Goal: Check status: Check status

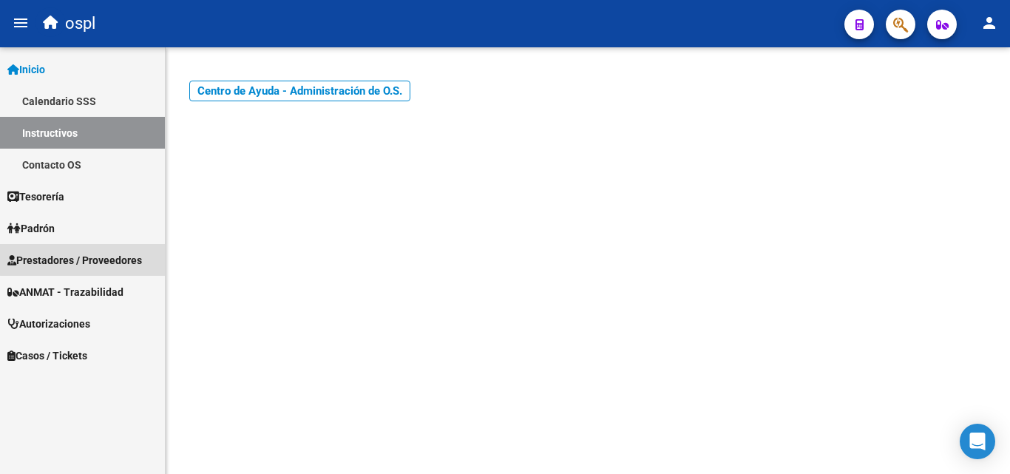
click at [126, 248] on link "Prestadores / Proveedores" at bounding box center [82, 260] width 165 height 32
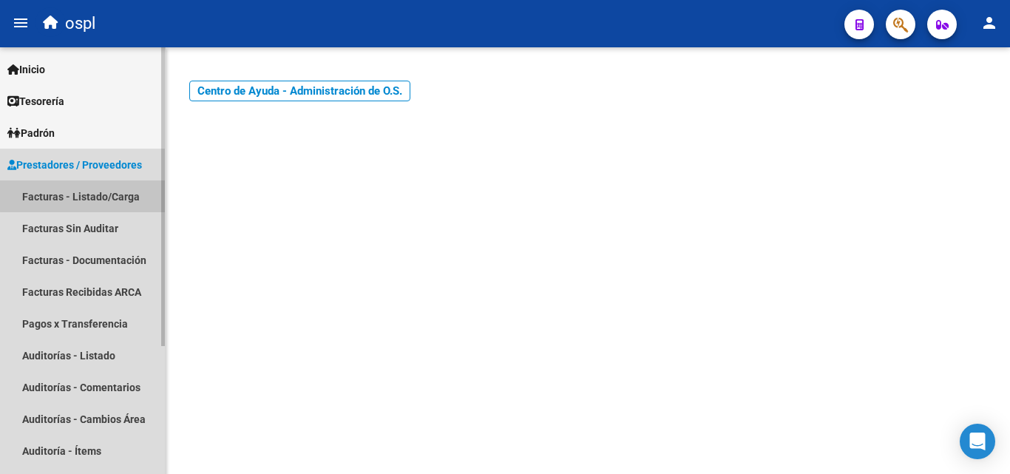
click at [113, 194] on link "Facturas - Listado/Carga" at bounding box center [82, 196] width 165 height 32
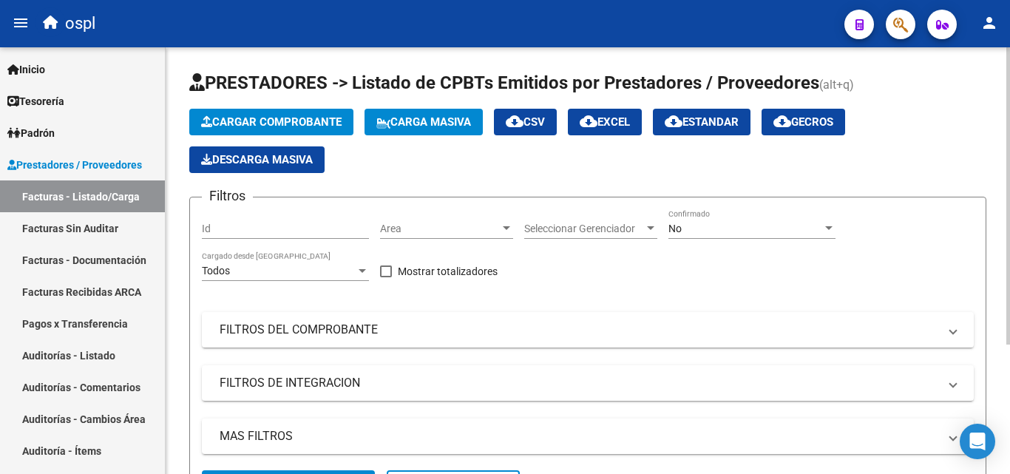
click at [438, 153] on div "Cargar Comprobante Carga Masiva cloud_download CSV cloud_download EXCEL cloud_d…" at bounding box center [587, 141] width 797 height 64
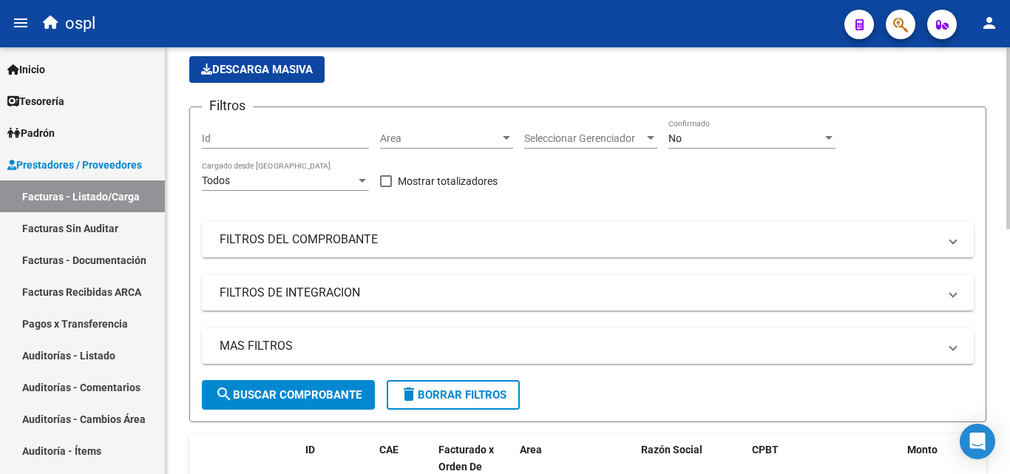
scroll to position [148, 0]
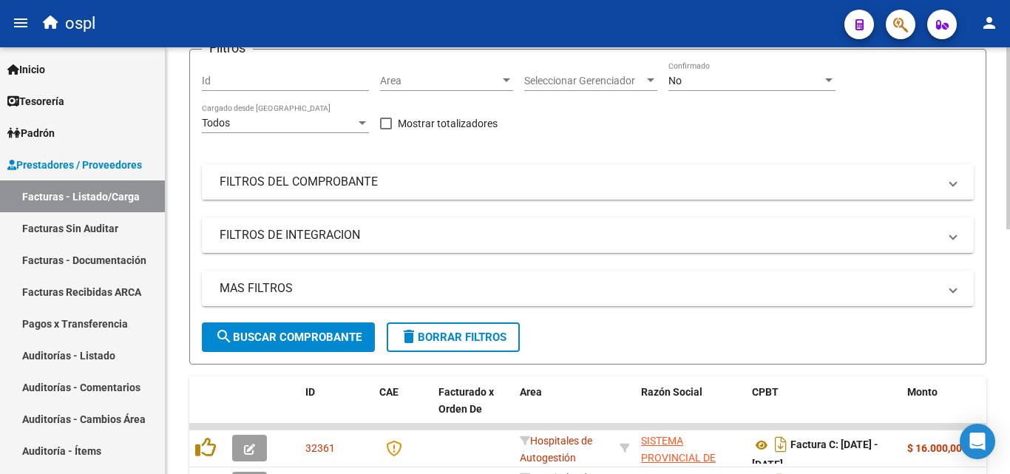
click at [483, 184] on mat-panel-title "FILTROS DEL COMPROBANTE" at bounding box center [579, 182] width 719 height 16
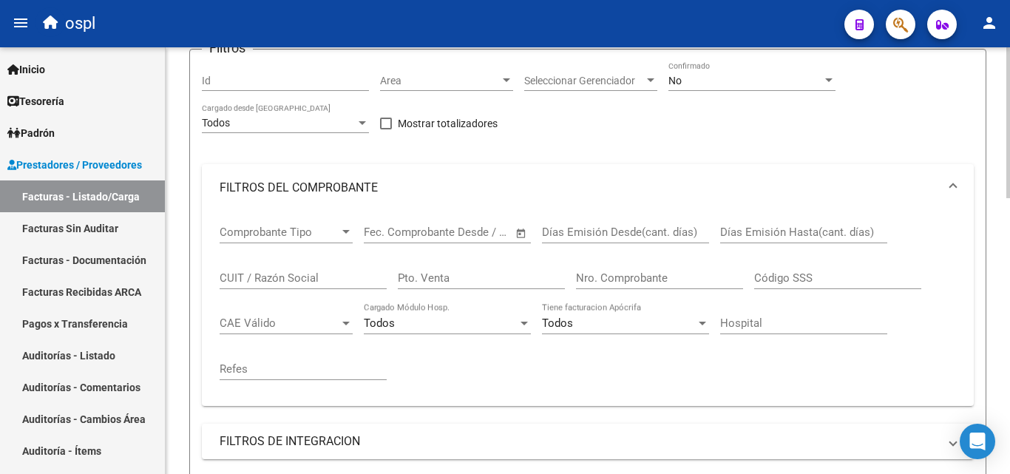
click at [631, 281] on input "Nro. Comprobante" at bounding box center [659, 277] width 167 height 13
click at [706, 76] on div "No Confirmado" at bounding box center [751, 76] width 167 height 30
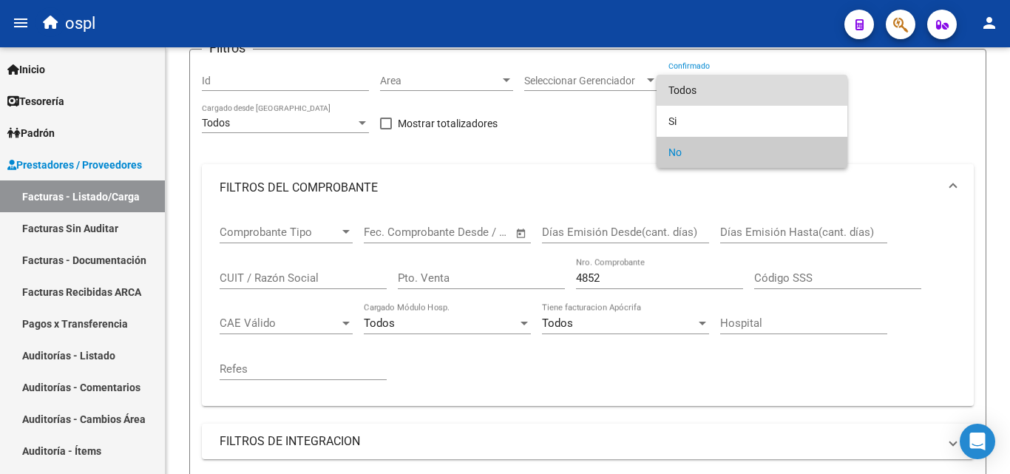
click at [682, 86] on span "Todos" at bounding box center [751, 90] width 167 height 31
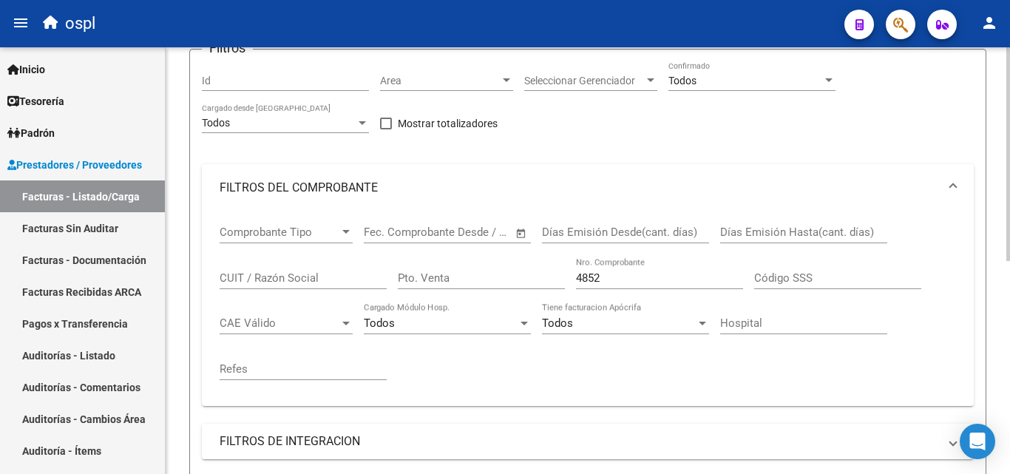
click at [662, 140] on div "Filtros Id Area Area Seleccionar Gerenciador Seleccionar Gerenciador Todos Conf…" at bounding box center [588, 294] width 772 height 467
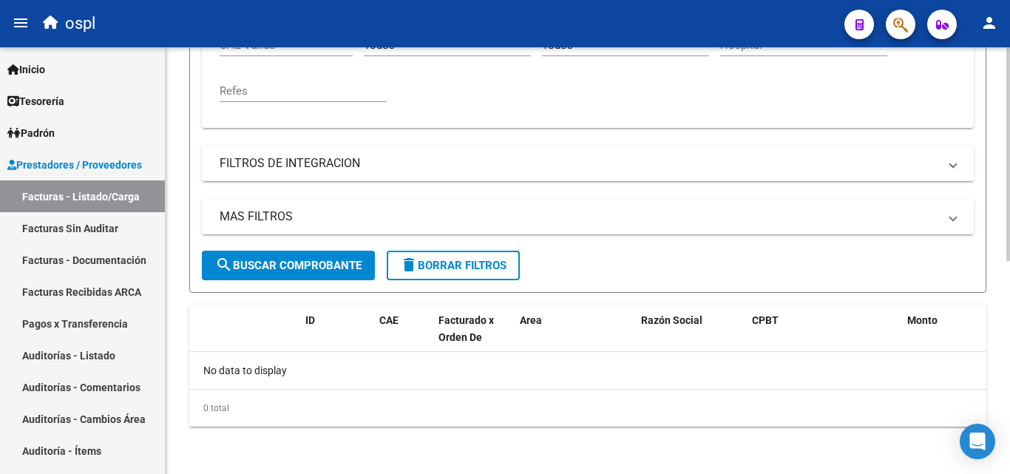
scroll to position [352, 0]
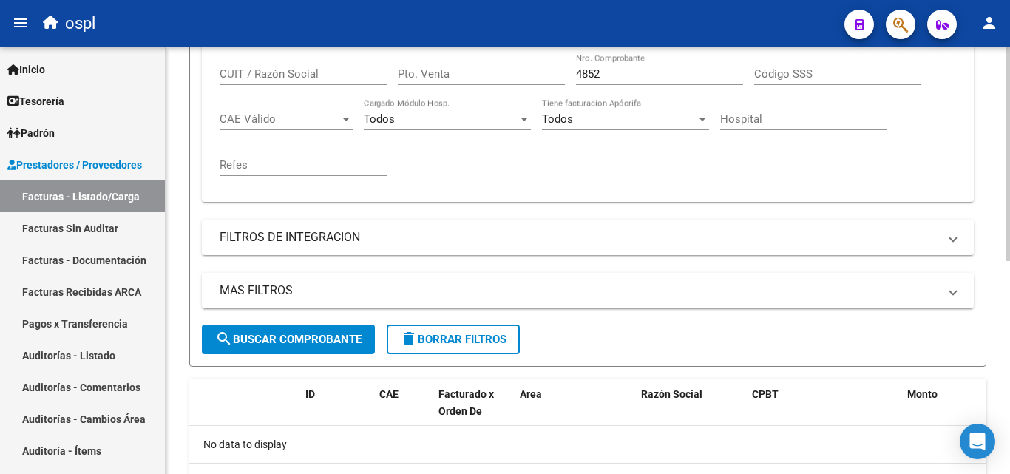
click at [353, 323] on div "MAS FILTROS Todos Con Doc. Respaldatoria Todos Con Trazabilidad Todos Asociado …" at bounding box center [588, 299] width 772 height 52
click at [351, 333] on span "search Buscar Comprobante" at bounding box center [288, 339] width 146 height 13
click at [608, 76] on input "4852" at bounding box center [659, 73] width 167 height 13
type input "4"
type input "5450"
